Goal: Information Seeking & Learning: Find specific fact

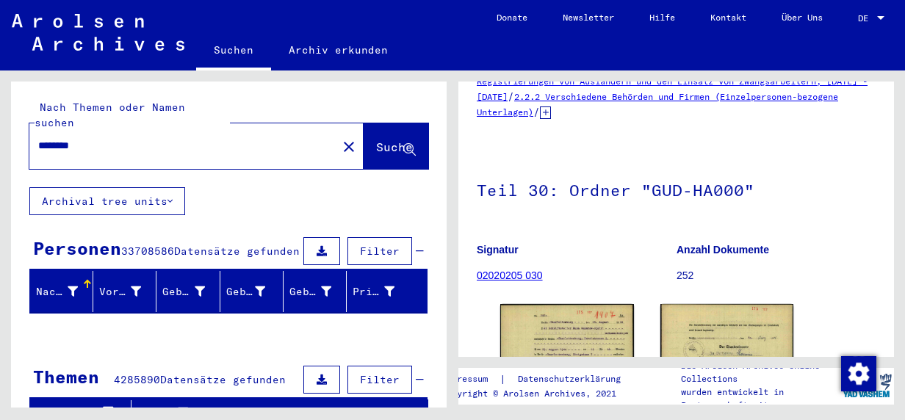
scroll to position [220, 0]
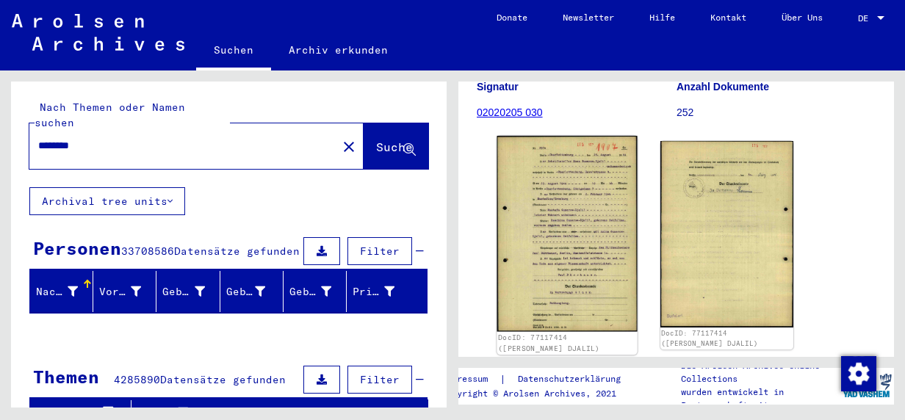
click at [593, 227] on img at bounding box center [566, 234] width 140 height 196
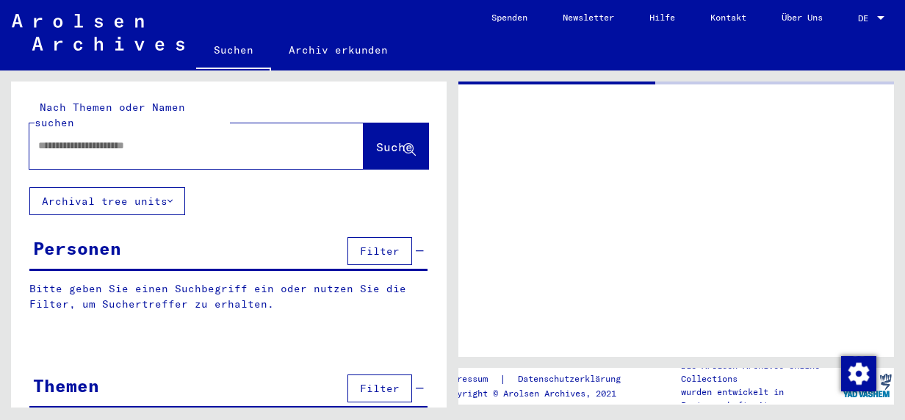
type input "********"
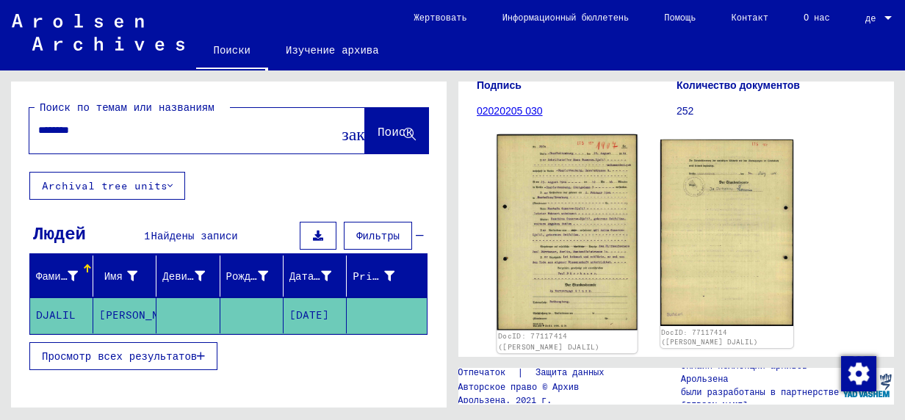
click at [577, 228] on img at bounding box center [566, 232] width 140 height 196
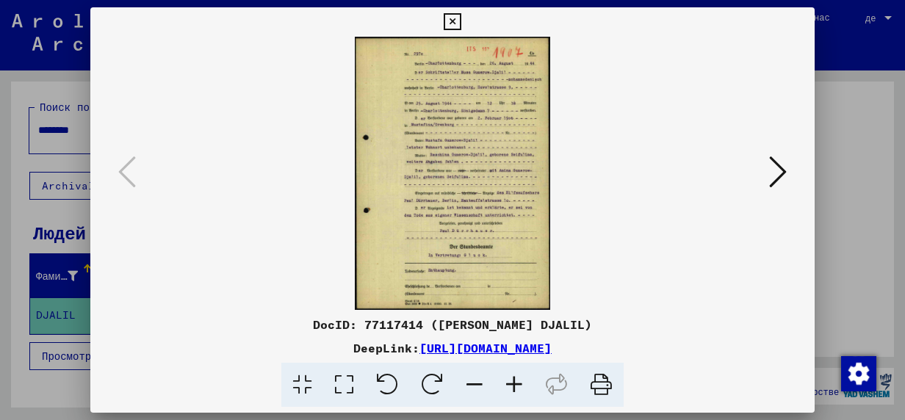
click at [518, 386] on icon at bounding box center [514, 385] width 40 height 45
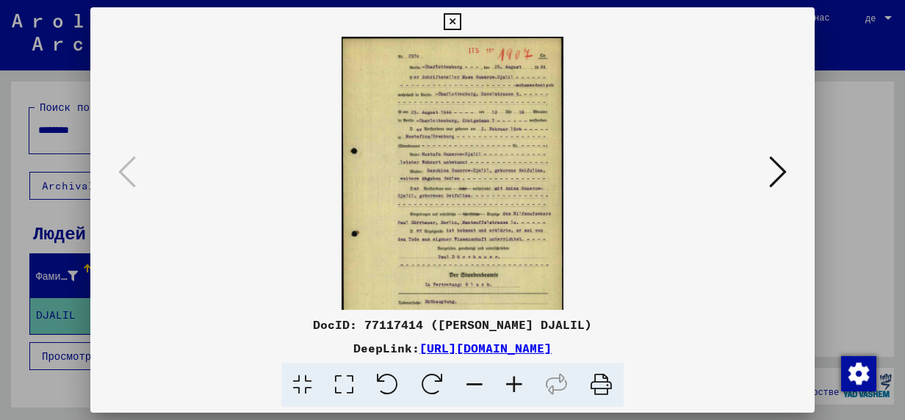
click at [518, 386] on icon at bounding box center [514, 385] width 40 height 45
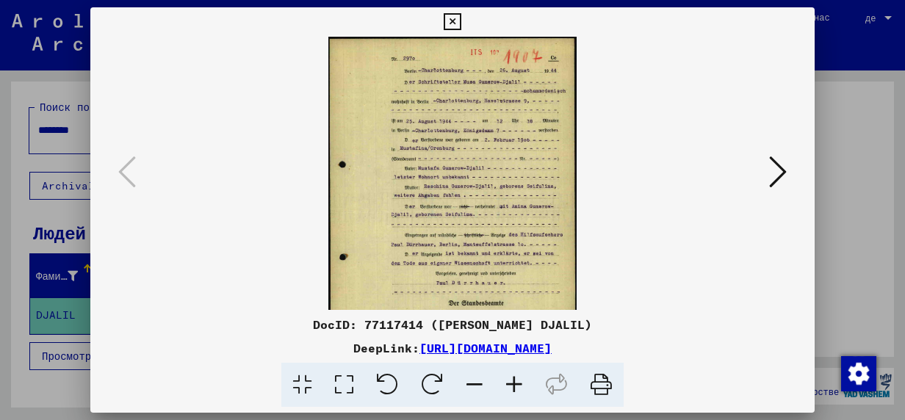
click at [518, 386] on icon at bounding box center [514, 385] width 40 height 45
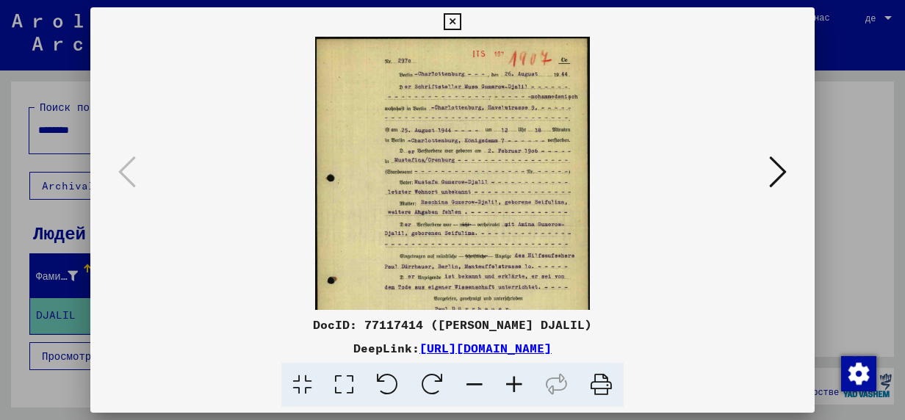
click at [518, 386] on icon at bounding box center [514, 385] width 40 height 45
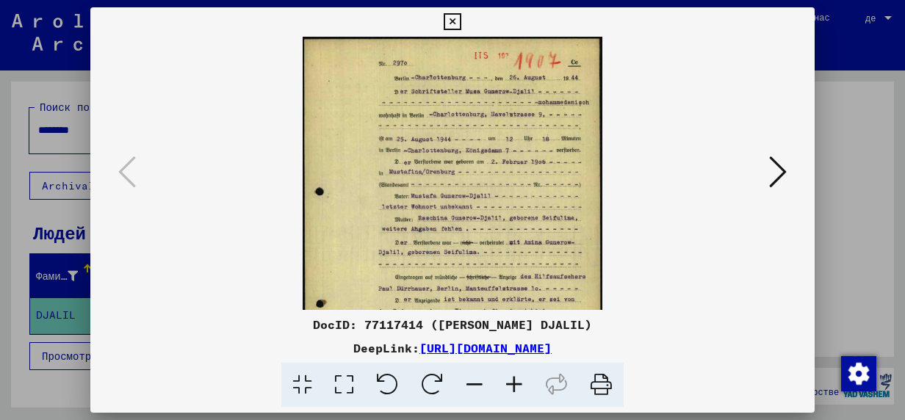
click at [518, 386] on icon at bounding box center [514, 385] width 40 height 45
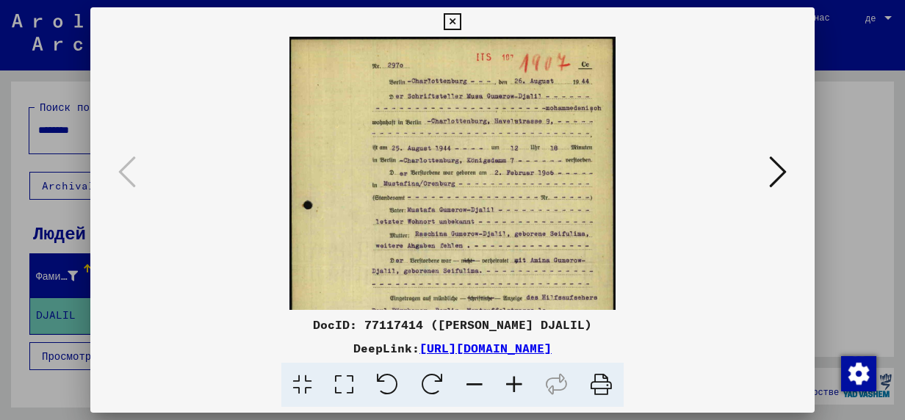
click at [518, 386] on icon at bounding box center [514, 385] width 40 height 45
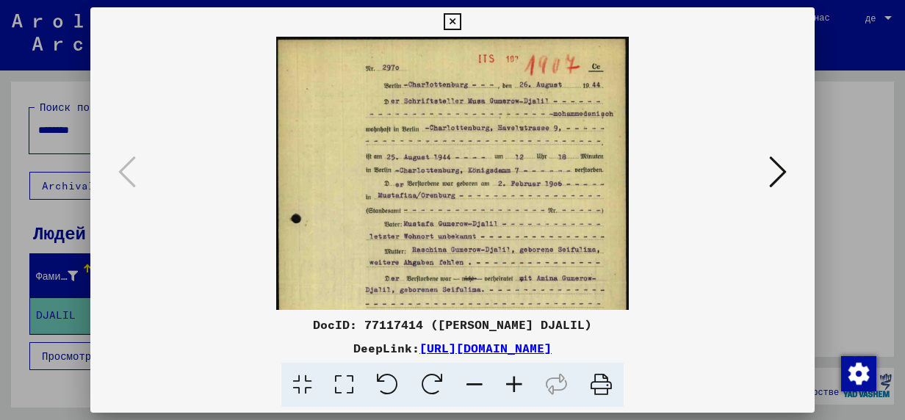
click at [518, 386] on icon at bounding box center [514, 385] width 40 height 45
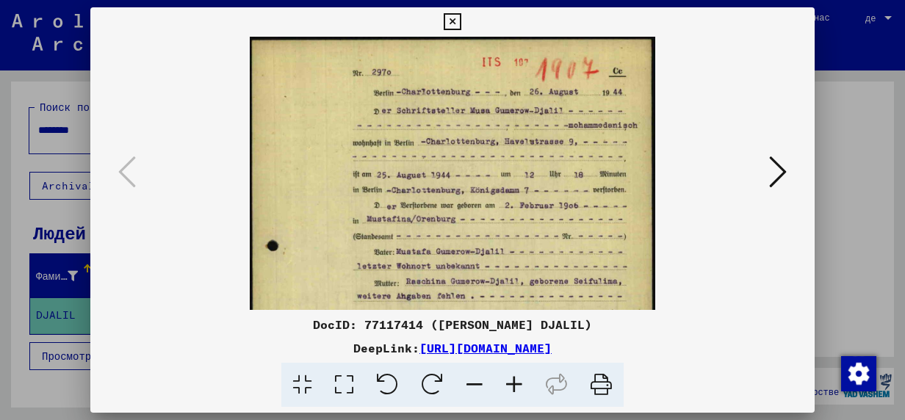
click at [518, 386] on icon at bounding box center [514, 385] width 40 height 45
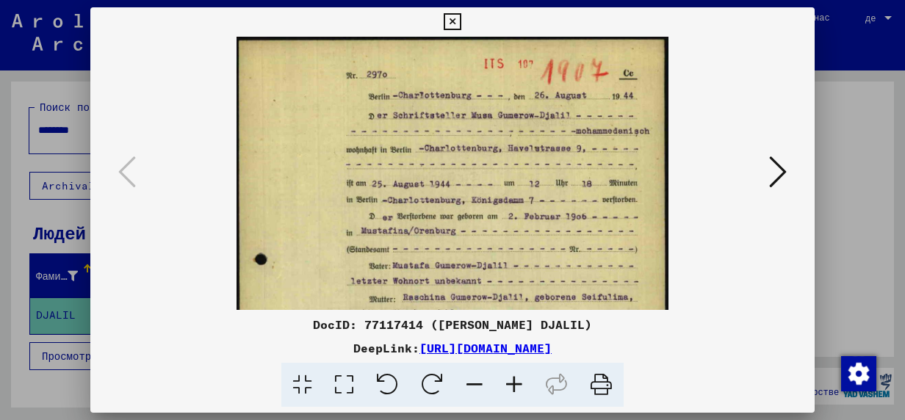
click at [518, 386] on icon at bounding box center [514, 385] width 40 height 45
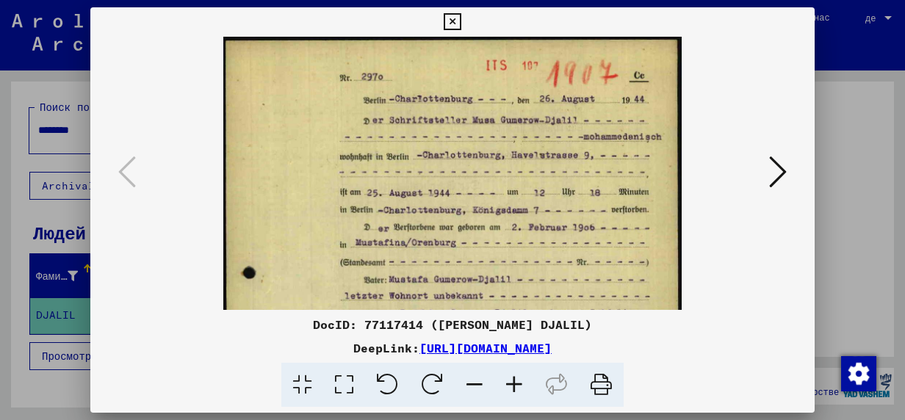
click at [518, 386] on icon at bounding box center [514, 385] width 40 height 45
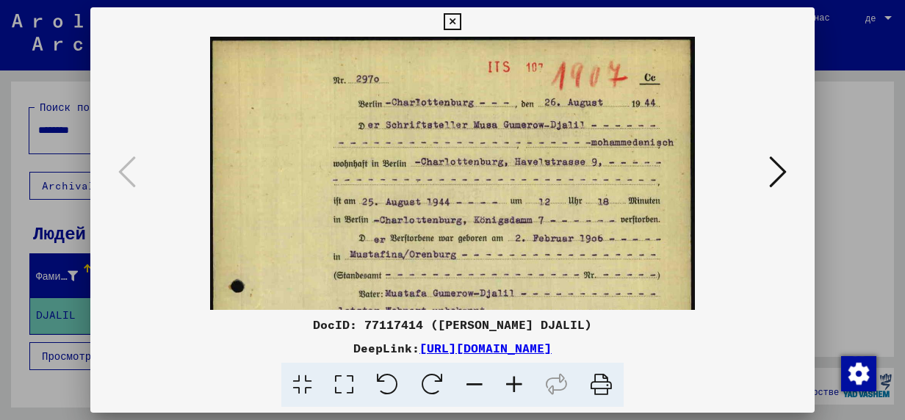
click at [518, 386] on icon at bounding box center [514, 385] width 40 height 45
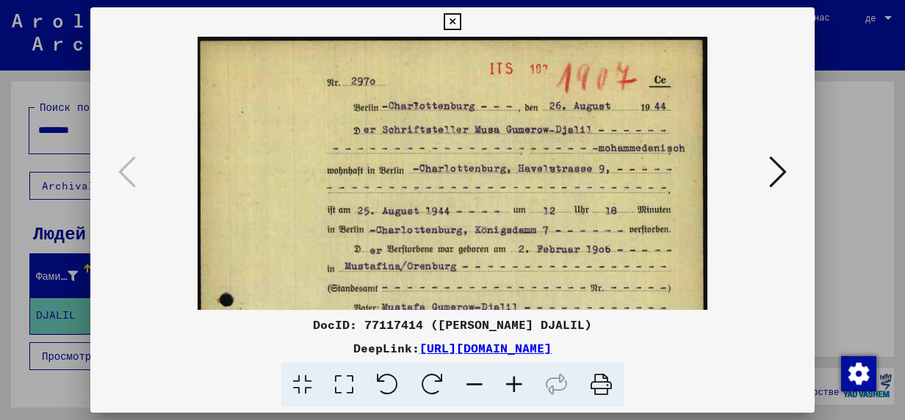
click at [518, 386] on icon at bounding box center [514, 385] width 40 height 45
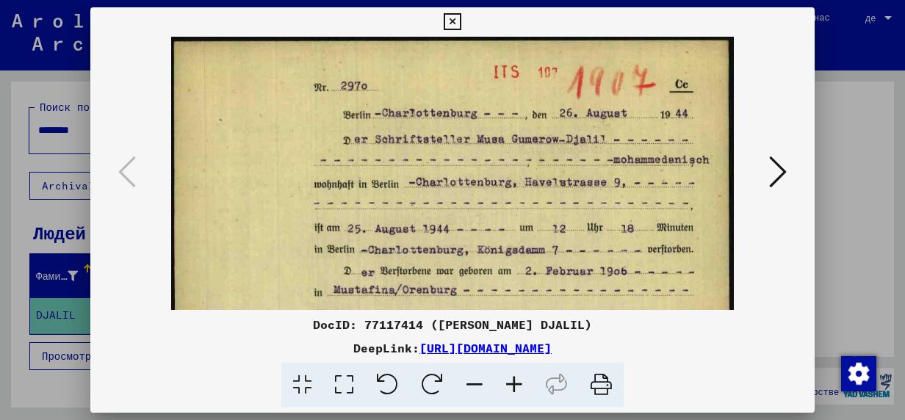
click at [518, 386] on icon at bounding box center [514, 385] width 40 height 45
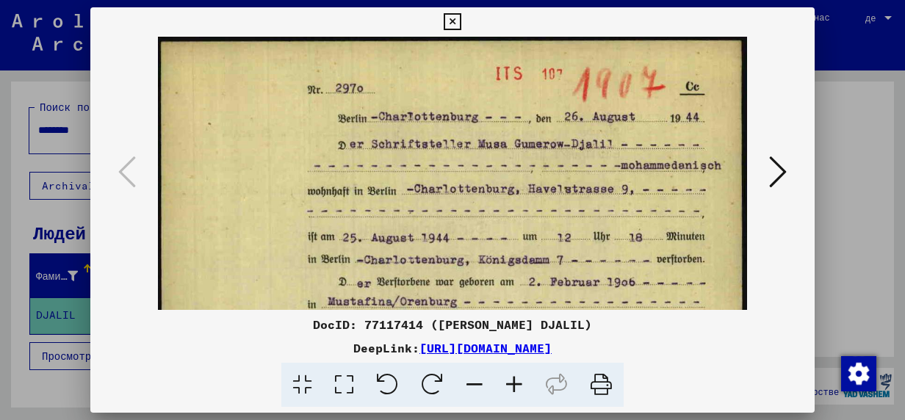
click at [518, 386] on icon at bounding box center [514, 385] width 40 height 45
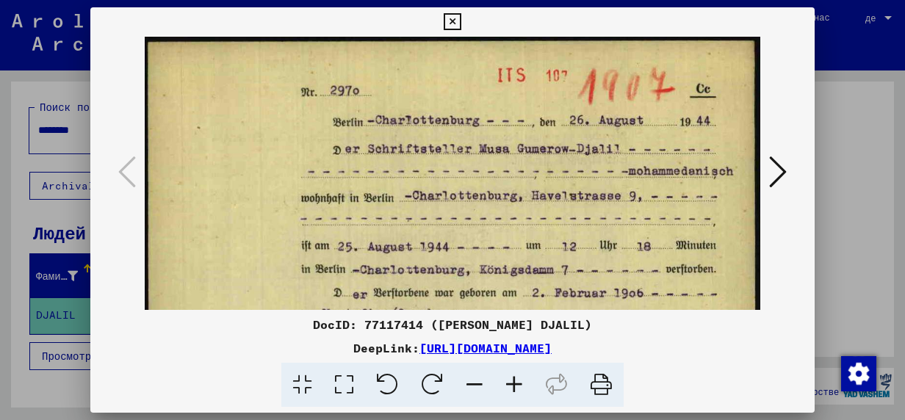
click at [518, 386] on icon at bounding box center [514, 385] width 40 height 45
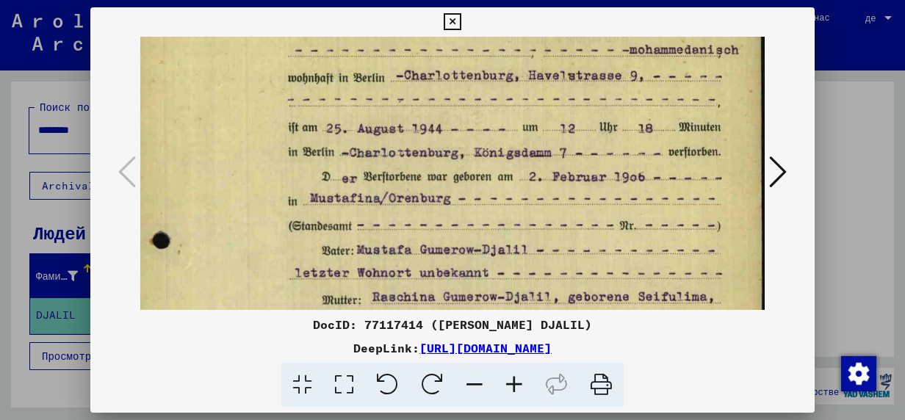
drag, startPoint x: 496, startPoint y: 241, endPoint x: 483, endPoint y: 116, distance: 125.5
click at [483, 116] on img at bounding box center [446, 358] width 642 height 897
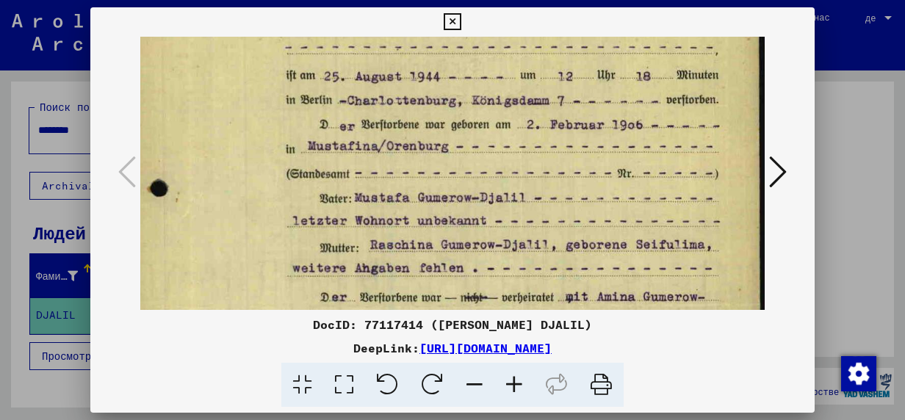
scroll to position [181, 18]
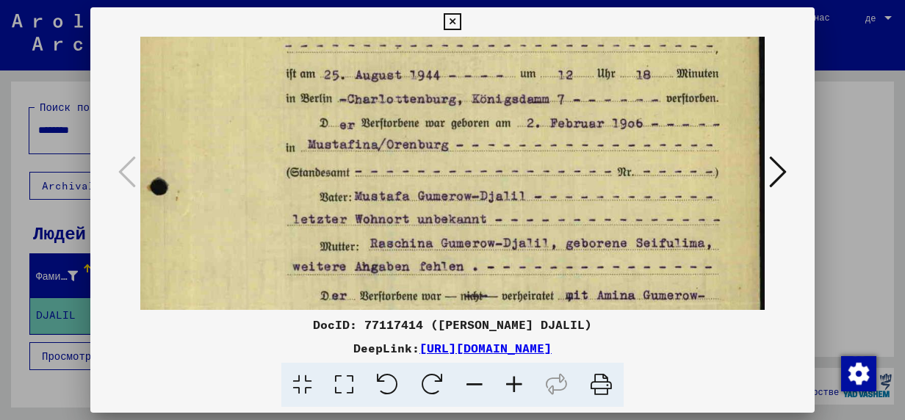
drag, startPoint x: 496, startPoint y: 220, endPoint x: 483, endPoint y: 177, distance: 45.3
click at [483, 177] on img at bounding box center [444, 304] width 642 height 897
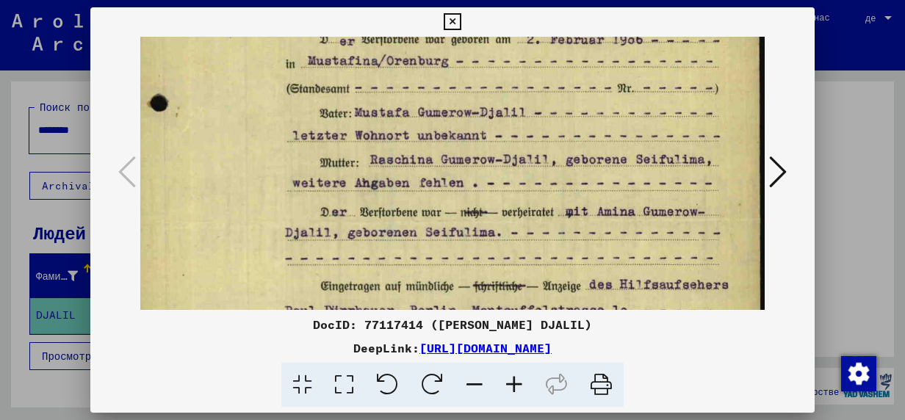
scroll to position [266, 18]
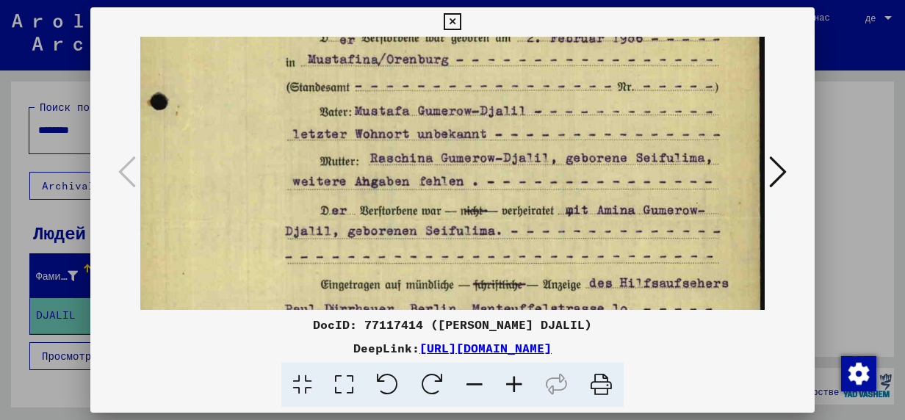
drag, startPoint x: 521, startPoint y: 212, endPoint x: 505, endPoint y: 134, distance: 79.5
click at [505, 134] on img at bounding box center [444, 219] width 642 height 897
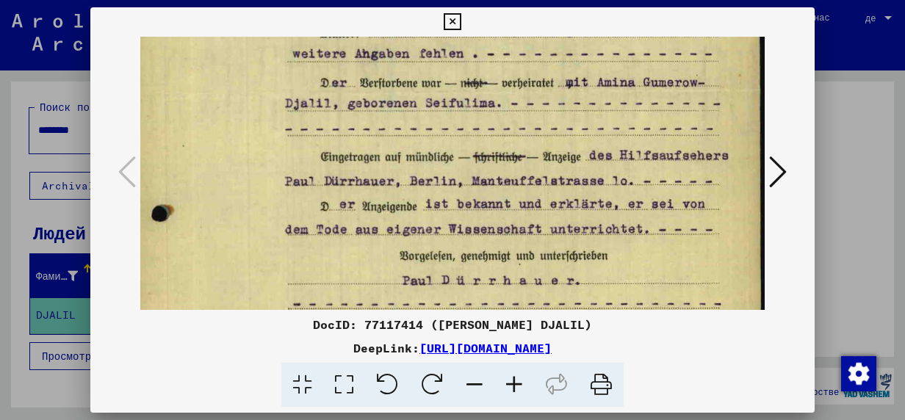
drag, startPoint x: 594, startPoint y: 234, endPoint x: 557, endPoint y: 106, distance: 132.9
click at [558, 107] on img at bounding box center [444, 91] width 642 height 897
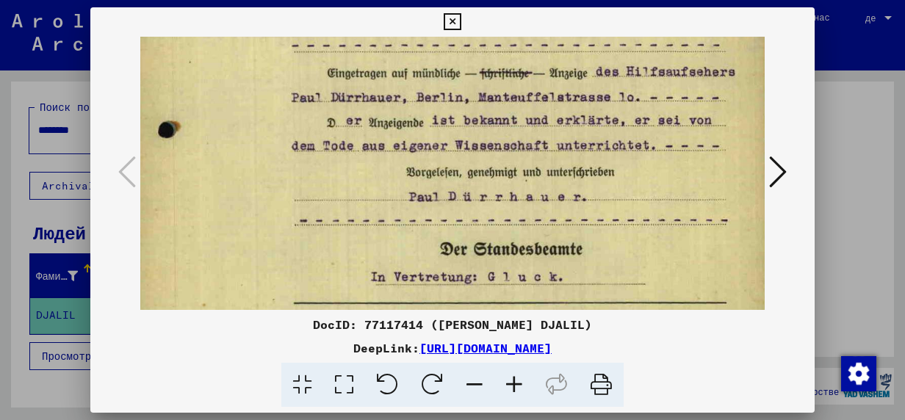
drag, startPoint x: 491, startPoint y: 225, endPoint x: 499, endPoint y: 144, distance: 81.3
click at [499, 144] on img at bounding box center [450, 7] width 642 height 897
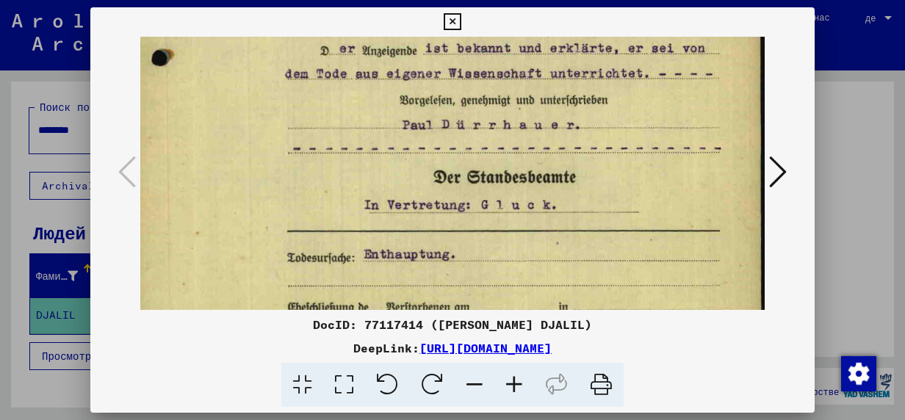
scroll to position [565, 18]
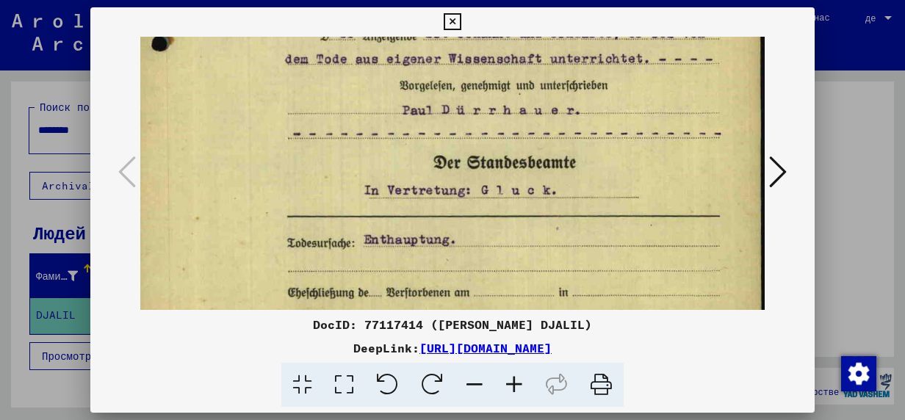
drag, startPoint x: 572, startPoint y: 212, endPoint x: 551, endPoint y: 129, distance: 85.7
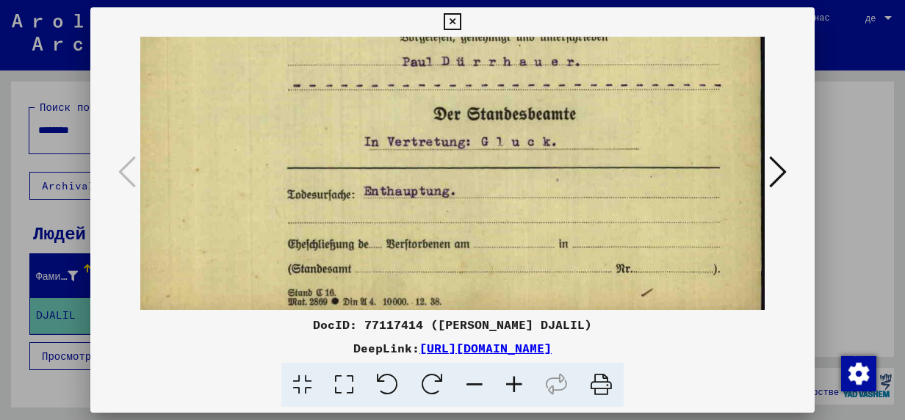
scroll to position [624, 18]
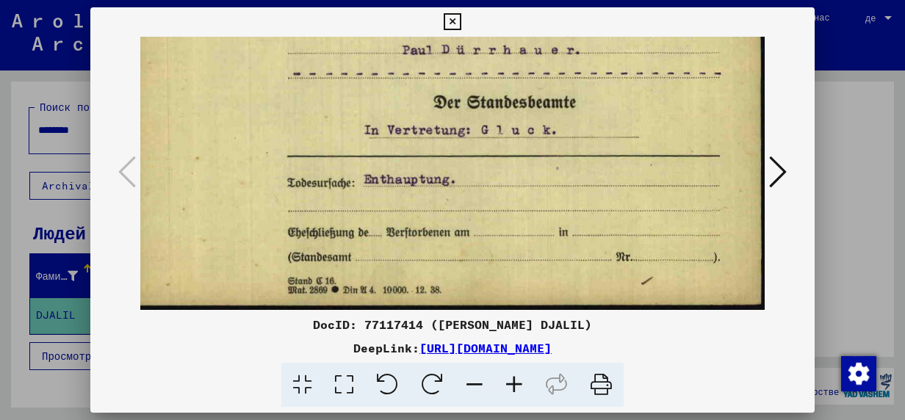
drag, startPoint x: 536, startPoint y: 229, endPoint x: 515, endPoint y: 148, distance: 83.3
click at [780, 173] on icon at bounding box center [778, 171] width 18 height 35
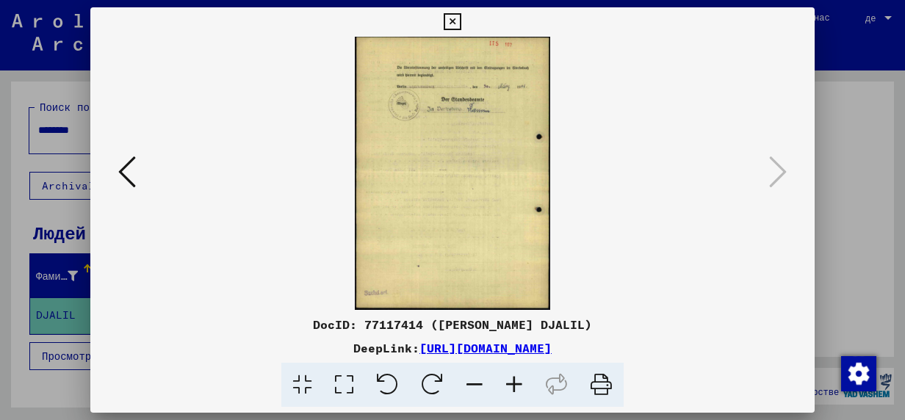
scroll to position [0, 0]
click at [452, 19] on icon at bounding box center [452, 22] width 17 height 18
